Goal: Task Accomplishment & Management: Manage account settings

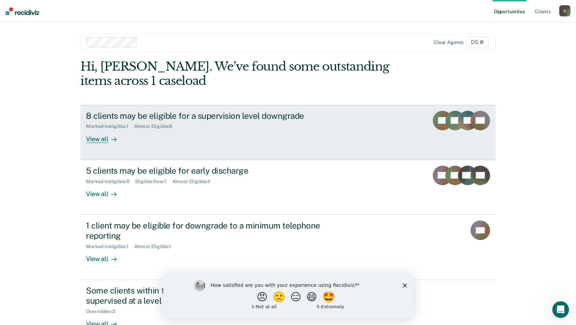
click at [96, 143] on div "View all" at bounding box center [105, 136] width 39 height 14
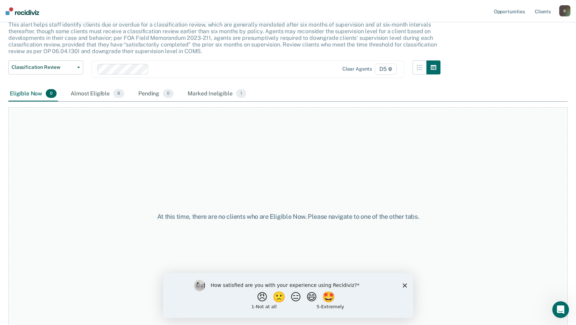
scroll to position [48, 0]
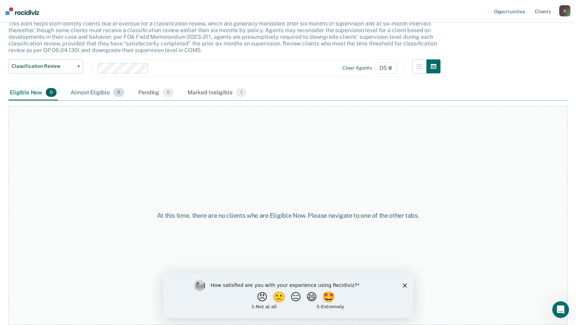
click at [93, 89] on div "Almost Eligible 8" at bounding box center [97, 92] width 57 height 15
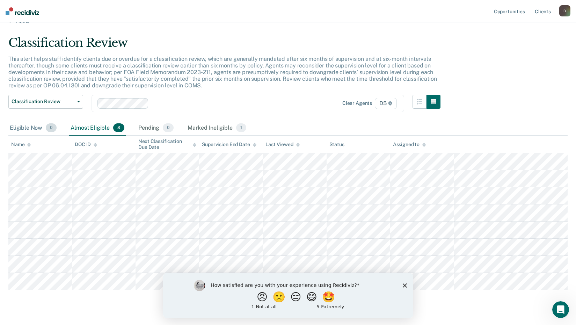
scroll to position [0, 0]
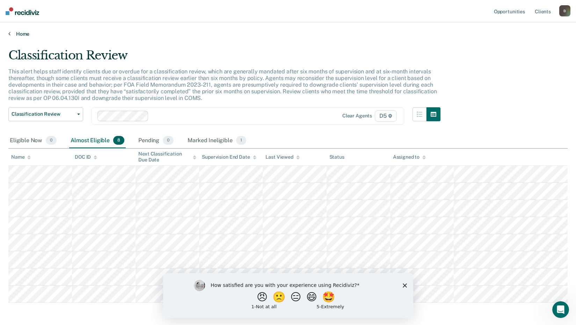
click at [24, 33] on link "Home" at bounding box center [287, 34] width 559 height 6
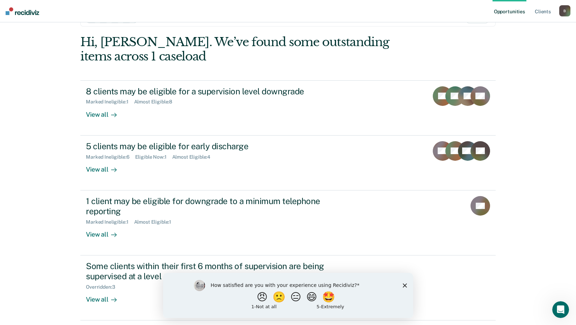
scroll to position [35, 0]
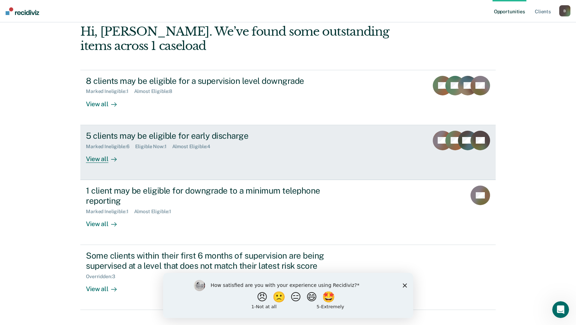
click at [102, 160] on div "View all" at bounding box center [105, 156] width 39 height 14
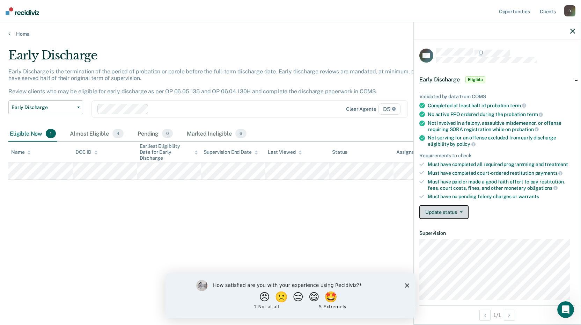
click at [451, 214] on button "Update status" at bounding box center [444, 212] width 49 height 14
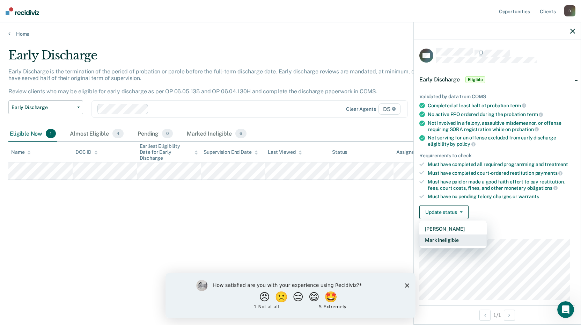
click at [443, 241] on button "Mark Ineligible" at bounding box center [453, 239] width 67 height 11
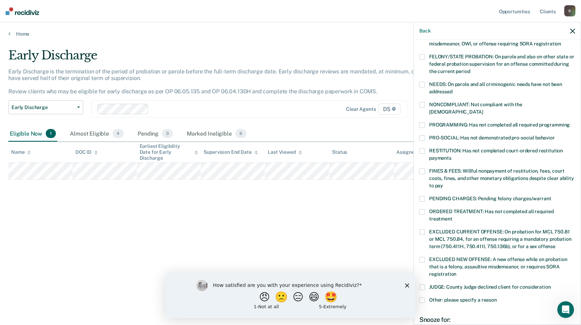
scroll to position [105, 0]
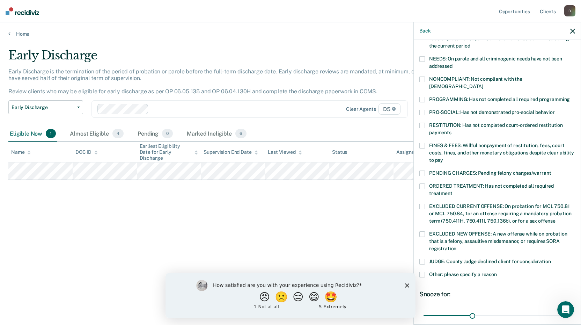
click at [418, 265] on div "KW Which of the following requirements has [PERSON_NAME] not met? [MEDICAL_DATA…" at bounding box center [497, 181] width 167 height 283
click at [422, 272] on span at bounding box center [423, 275] width 6 height 6
click at [497, 272] on input "Other: please specify a reason" at bounding box center [497, 272] width 0 height 0
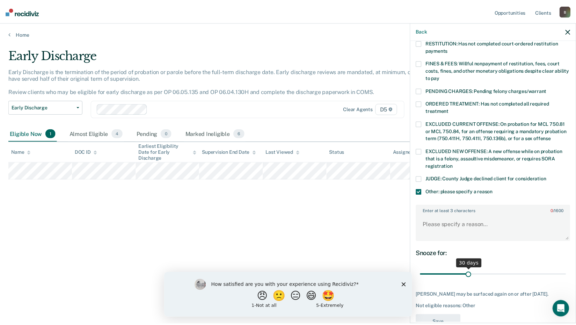
scroll to position [198, 0]
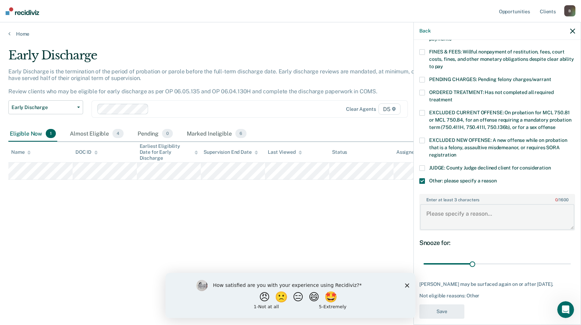
click at [451, 204] on textarea "Enter at least 3 characters 0 / 1600" at bounding box center [497, 217] width 154 height 26
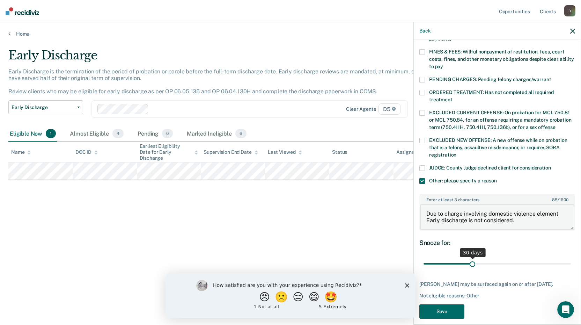
type textarea "Due to charge involving domestic violence element Early discharge is not consid…"
drag, startPoint x: 471, startPoint y: 257, endPoint x: 583, endPoint y: 256, distance: 112.5
type input "90"
click at [571, 258] on input "range" at bounding box center [497, 264] width 147 height 12
click at [432, 308] on button "Save" at bounding box center [442, 311] width 45 height 14
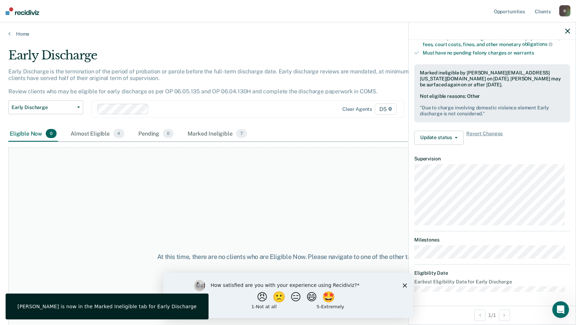
scroll to position [143, 0]
click at [568, 32] on icon "button" at bounding box center [567, 31] width 5 height 5
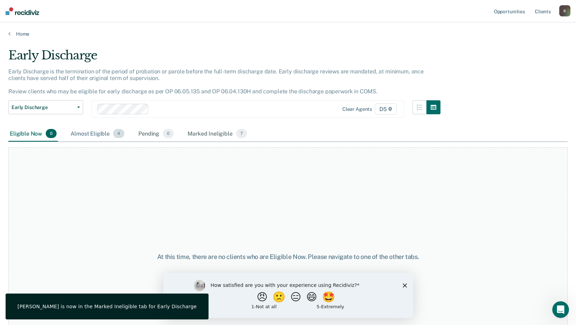
click at [90, 137] on div "Almost Eligible 4" at bounding box center [97, 133] width 57 height 15
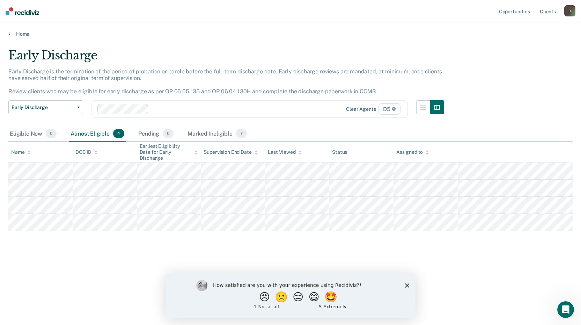
click at [19, 29] on div "Home" at bounding box center [290, 29] width 581 height 15
click at [18, 34] on link "Home" at bounding box center [290, 34] width 564 height 6
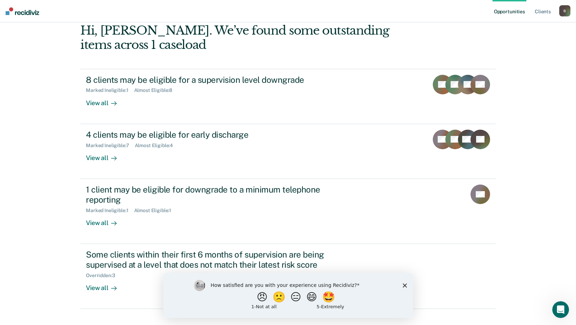
scroll to position [48, 0]
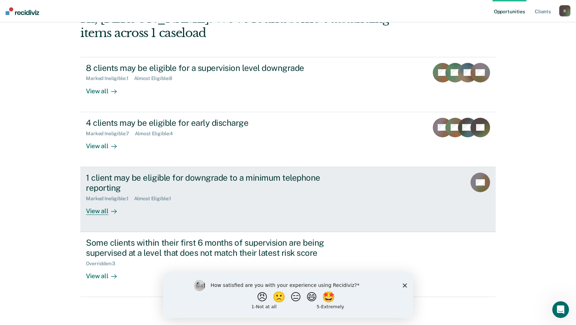
click at [100, 212] on div "View all" at bounding box center [105, 208] width 39 height 14
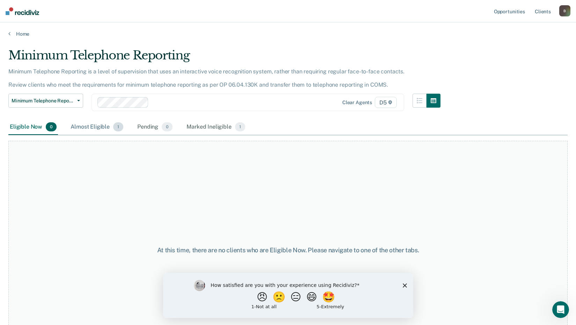
click at [95, 127] on div "Almost Eligible 1" at bounding box center [97, 126] width 56 height 15
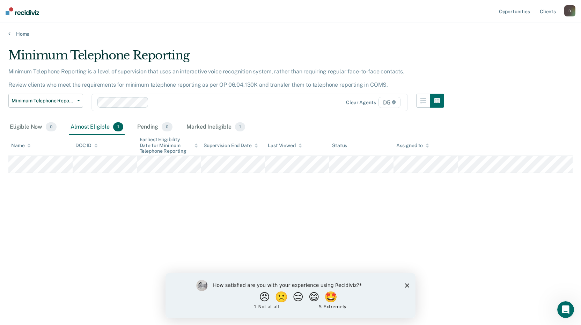
drag, startPoint x: 98, startPoint y: 201, endPoint x: 81, endPoint y: 179, distance: 27.9
click at [98, 201] on div "Minimum Telephone Reporting Minimum Telephone Reporting is a level of supervisi…" at bounding box center [290, 160] width 564 height 224
click at [20, 33] on link "Home" at bounding box center [290, 34] width 564 height 6
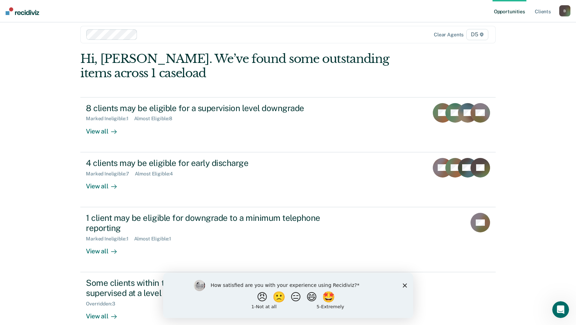
scroll to position [48, 0]
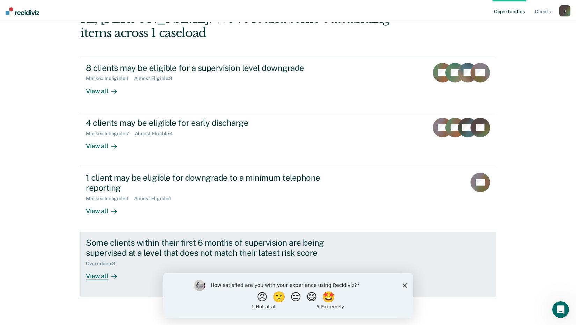
click at [103, 255] on div "Some clients within their first 6 months of supervision are being supervised at…" at bounding box center [208, 248] width 245 height 20
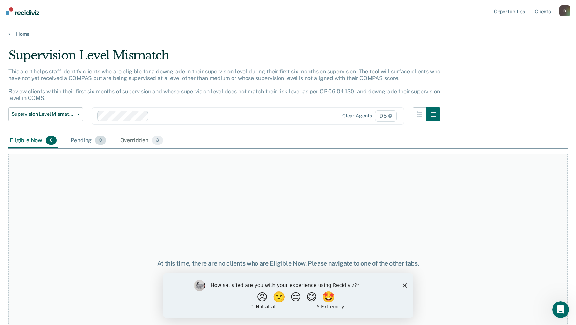
click at [81, 142] on div "Pending 0" at bounding box center [88, 140] width 38 height 15
click at [147, 141] on div "Overridden 3" at bounding box center [142, 140] width 46 height 15
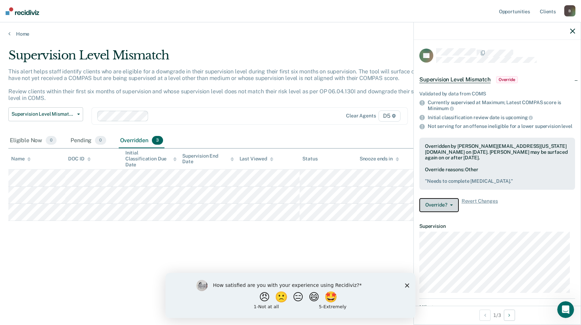
click at [449, 211] on button "Override?" at bounding box center [439, 205] width 39 height 14
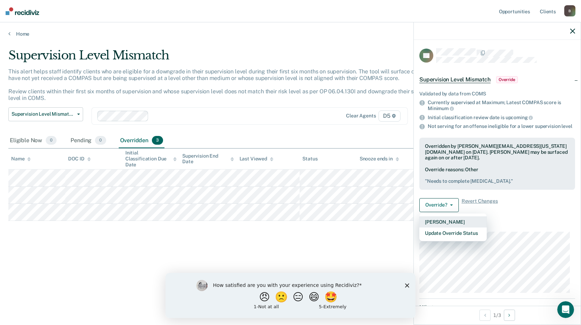
click at [452, 227] on button "[PERSON_NAME]" at bounding box center [453, 221] width 67 height 11
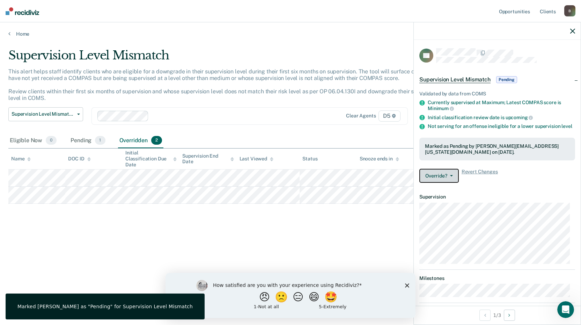
click at [445, 182] on button "Override?" at bounding box center [439, 176] width 39 height 14
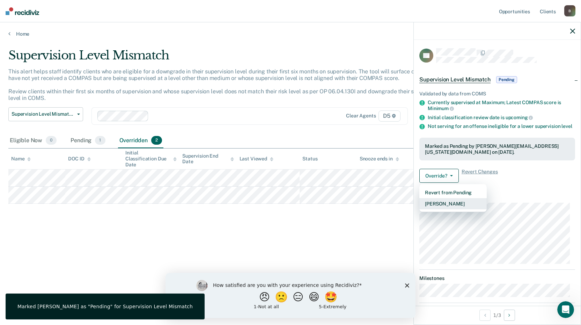
click at [449, 209] on button "[PERSON_NAME]" at bounding box center [453, 203] width 67 height 11
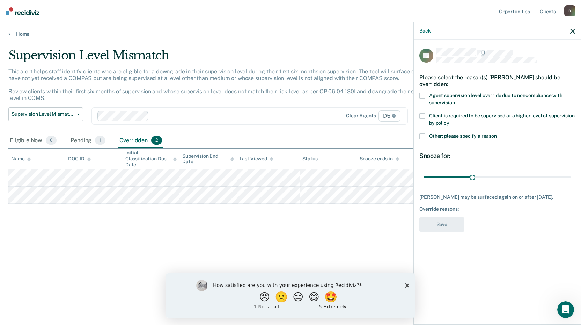
click at [423, 137] on span at bounding box center [423, 136] width 6 height 6
click at [497, 133] on input "Other: please specify a reason" at bounding box center [497, 133] width 0 height 0
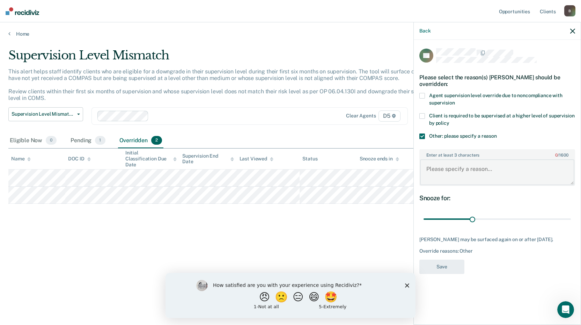
click at [452, 177] on textarea "Enter at least 3 characters 0 / 1600" at bounding box center [497, 172] width 154 height 26
click at [379, 67] on div "Supervision Level Mismatch" at bounding box center [226, 58] width 436 height 20
click at [500, 168] on textarea "Due to elements of charges" at bounding box center [497, 172] width 154 height 26
drag, startPoint x: 500, startPoint y: 168, endPoint x: 438, endPoint y: 167, distance: 62.2
click at [438, 167] on textarea "Due to elements of charges" at bounding box center [497, 172] width 154 height 26
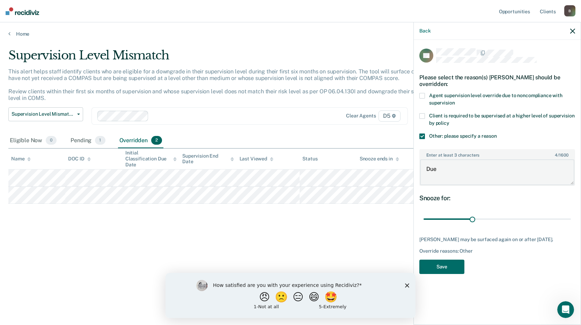
type textarea "Due"
click at [575, 30] on icon "button" at bounding box center [572, 31] width 5 height 5
